Goal: Information Seeking & Learning: Compare options

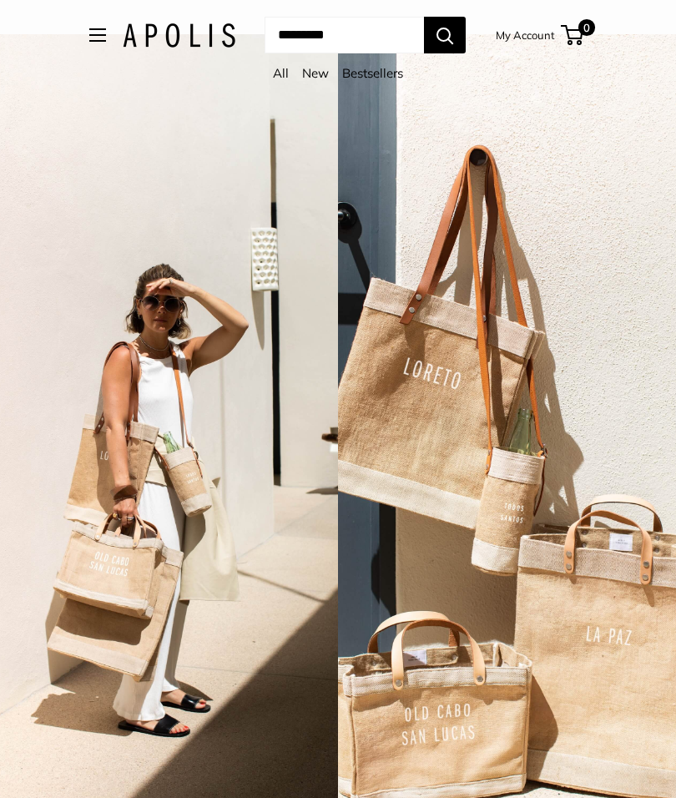
click at [282, 78] on link "All" at bounding box center [281, 73] width 16 height 16
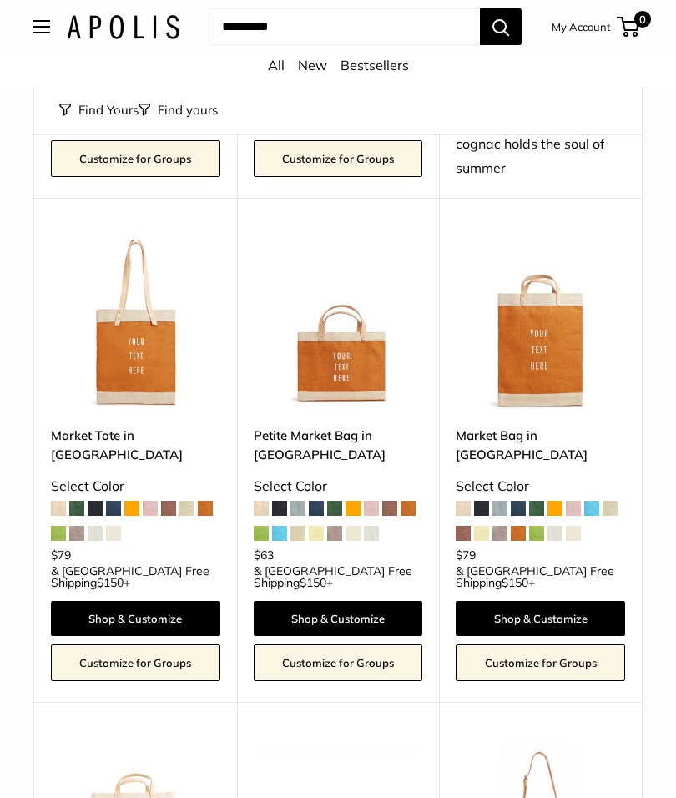
scroll to position [2404, 0]
click at [123, 426] on link "Market Tote in [GEOGRAPHIC_DATA]" at bounding box center [135, 445] width 169 height 39
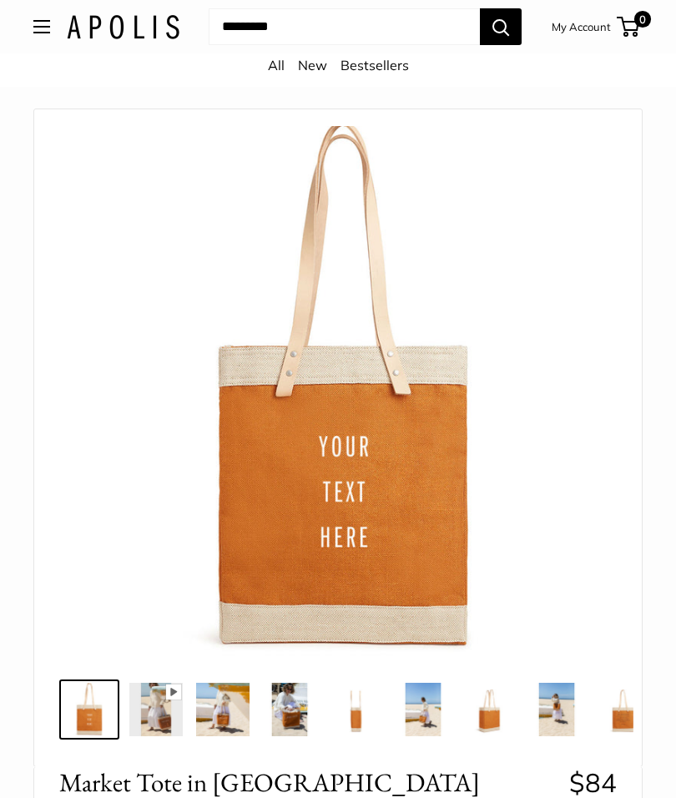
scroll to position [52, 0]
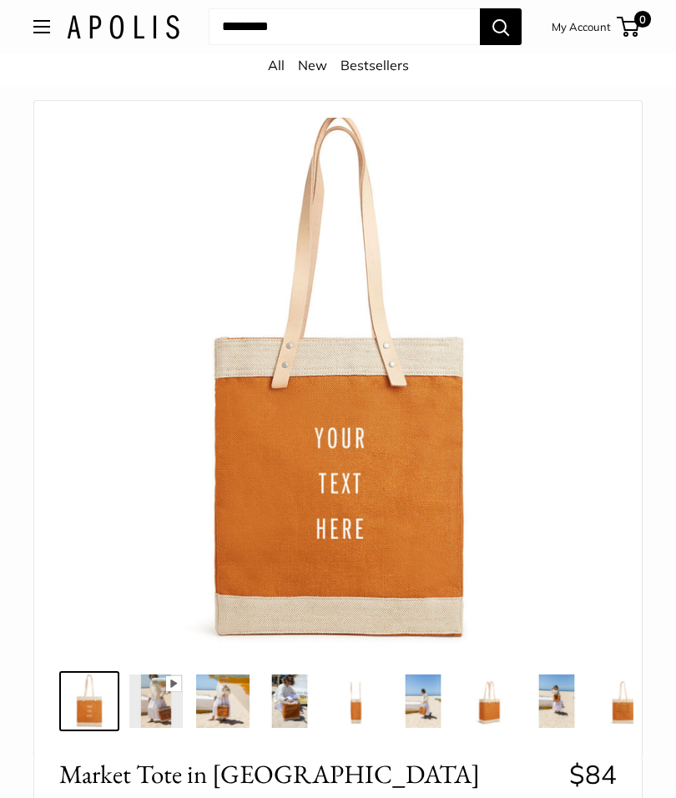
click at [159, 695] on img at bounding box center [155, 700] width 53 height 53
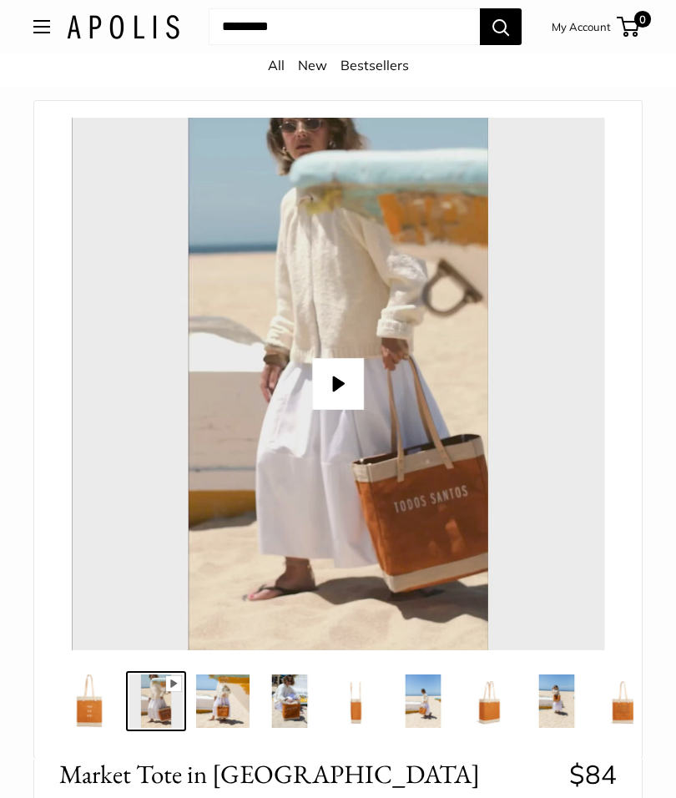
click at [226, 702] on img at bounding box center [222, 700] width 53 height 53
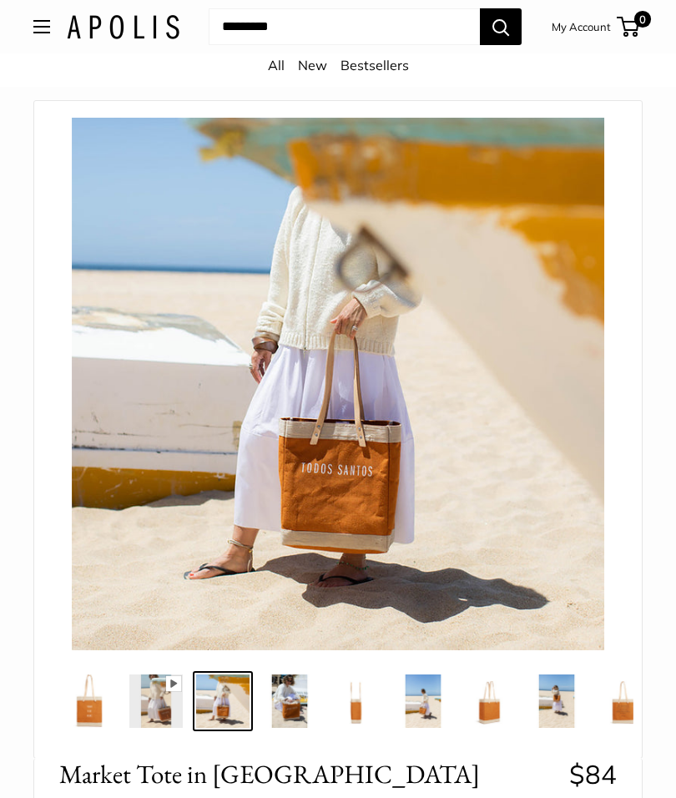
click at [270, 696] on img at bounding box center [289, 700] width 53 height 53
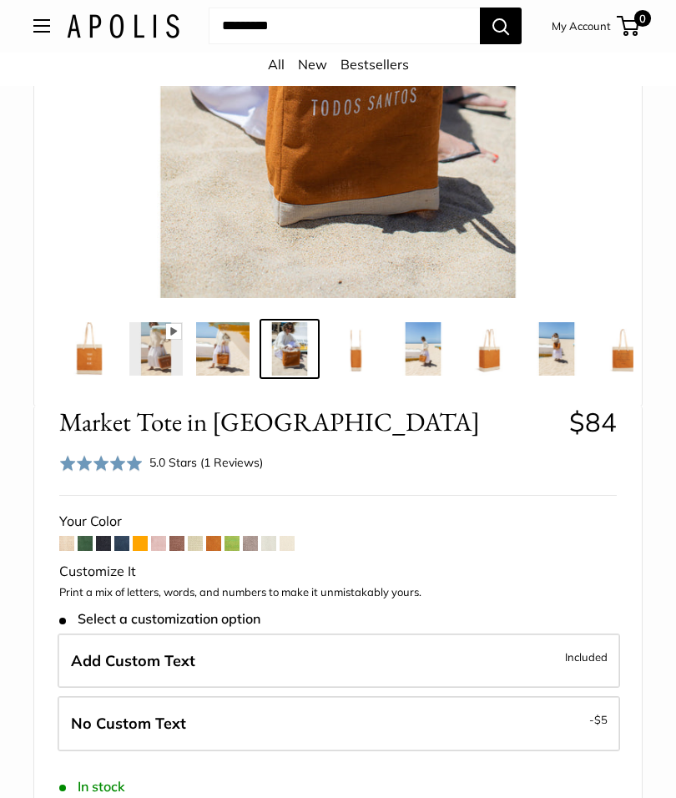
scroll to position [405, 0]
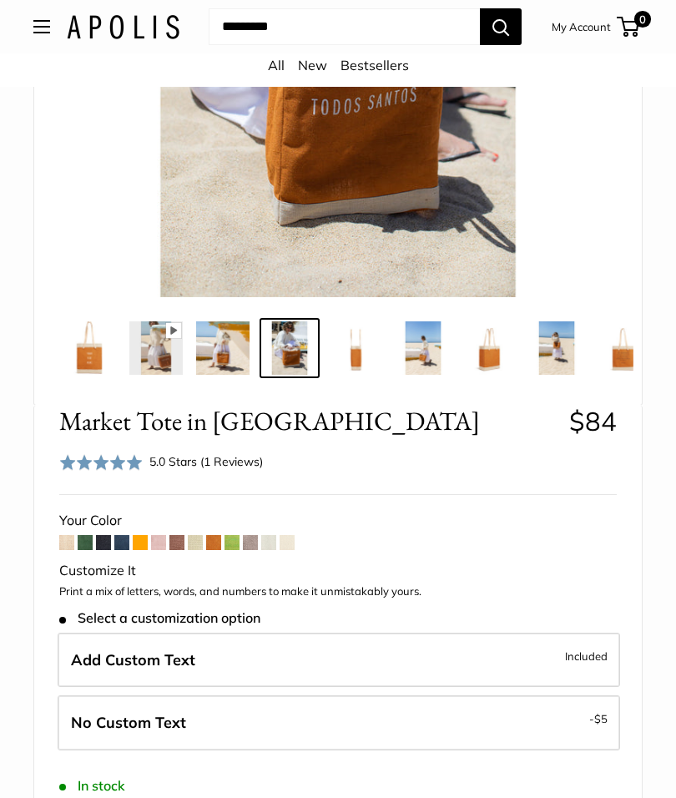
click at [141, 546] on span at bounding box center [140, 542] width 15 height 15
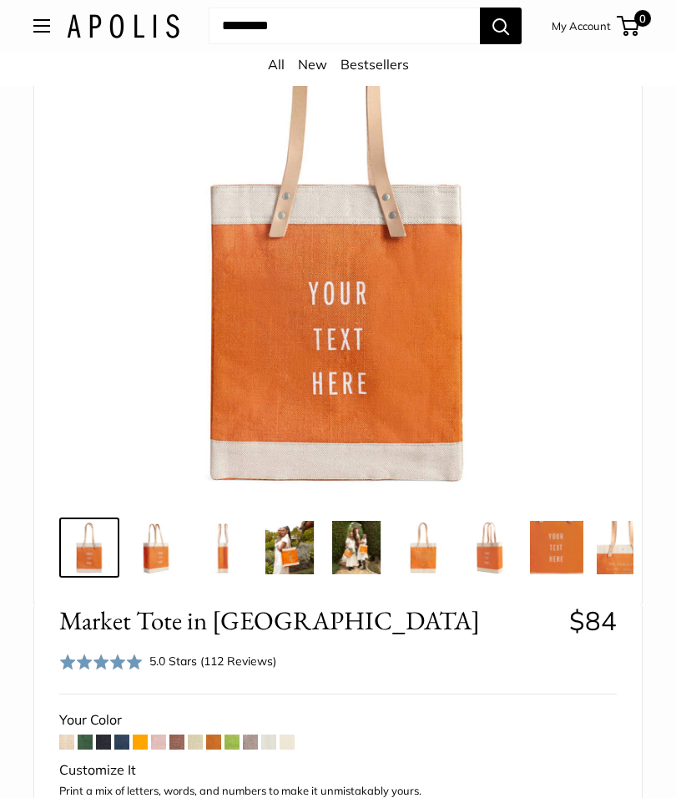
scroll to position [212, 0]
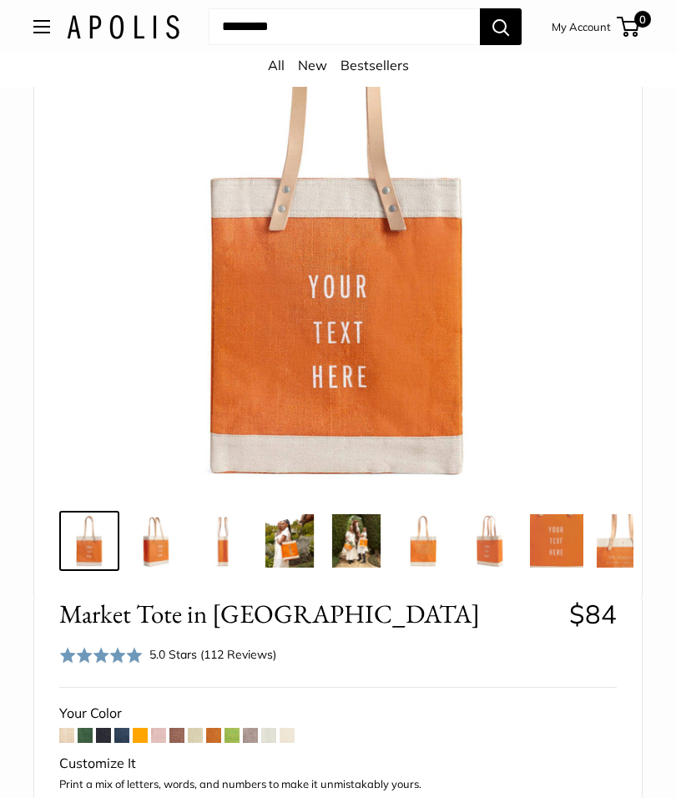
click at [216, 729] on span at bounding box center [213, 735] width 15 height 15
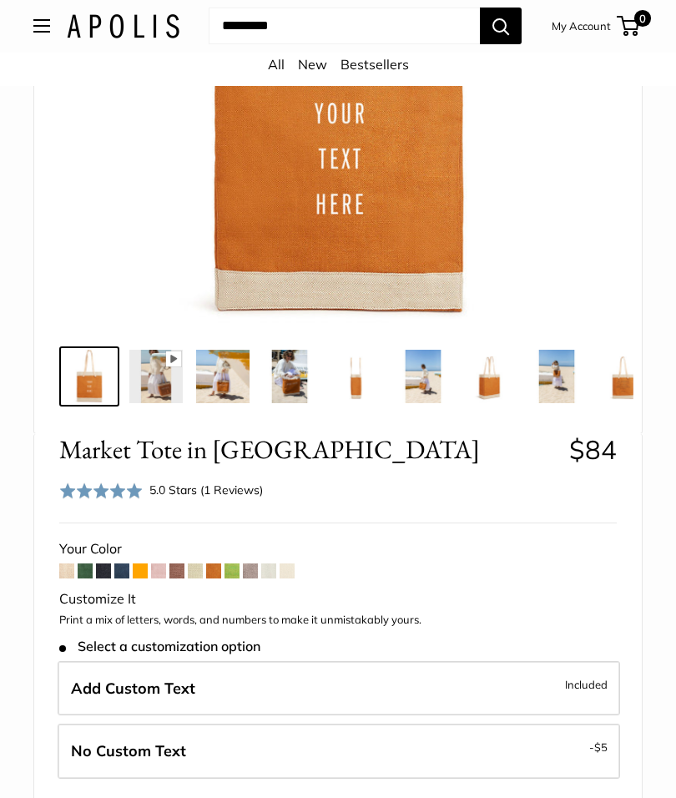
scroll to position [376, 0]
click at [175, 568] on span at bounding box center [176, 570] width 15 height 15
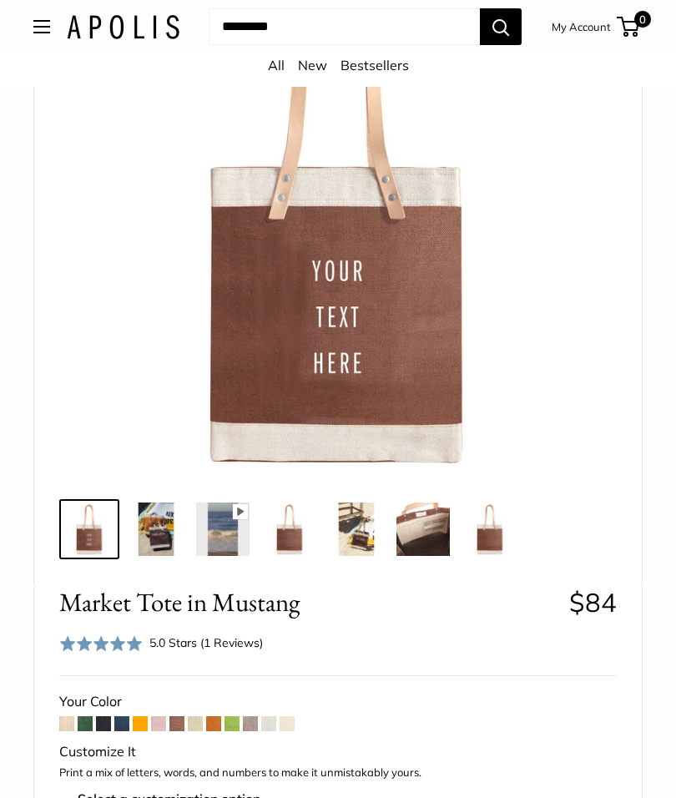
scroll to position [234, 0]
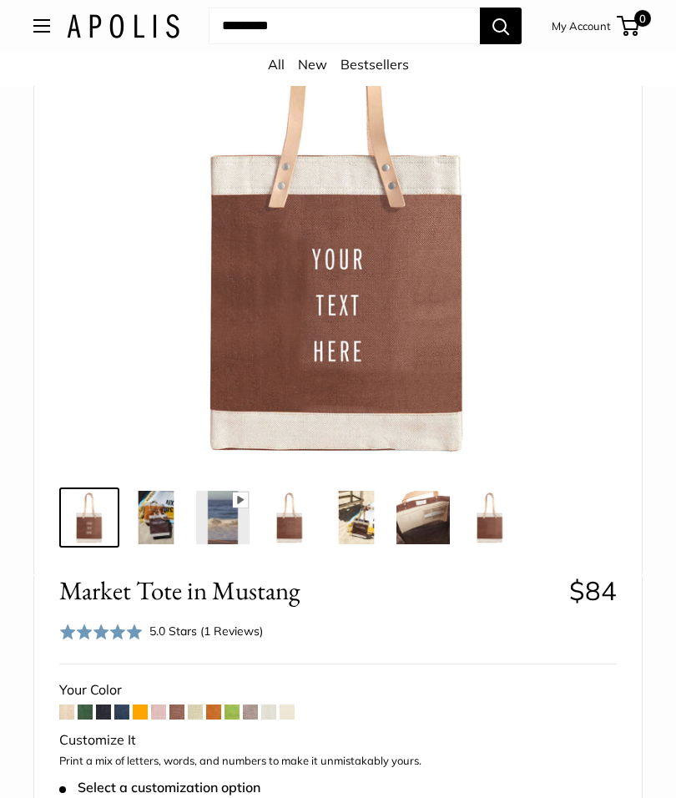
click at [249, 708] on span at bounding box center [250, 712] width 15 height 15
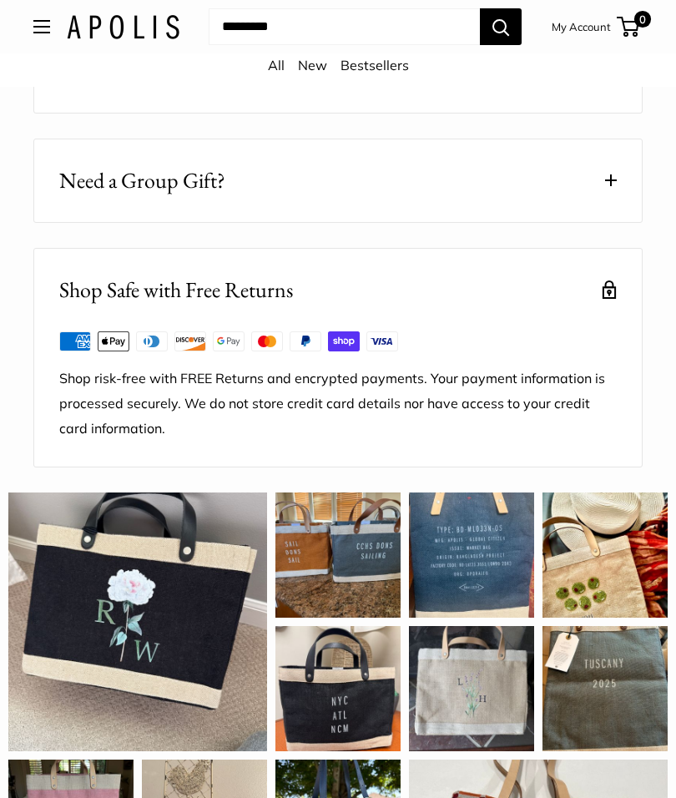
scroll to position [2403, 0]
